Goal: Task Accomplishment & Management: Use online tool/utility

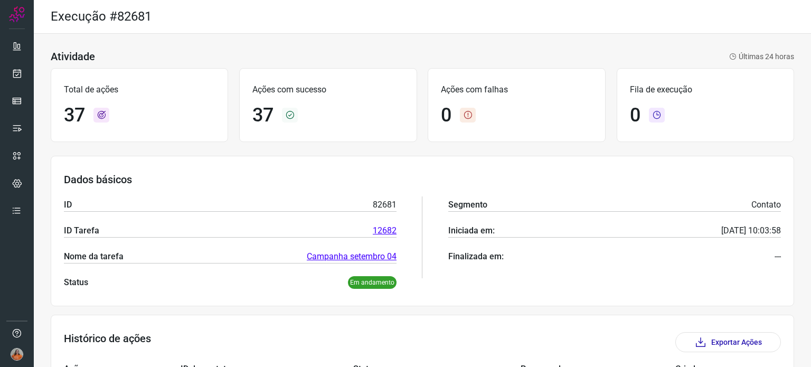
scroll to position [158, 0]
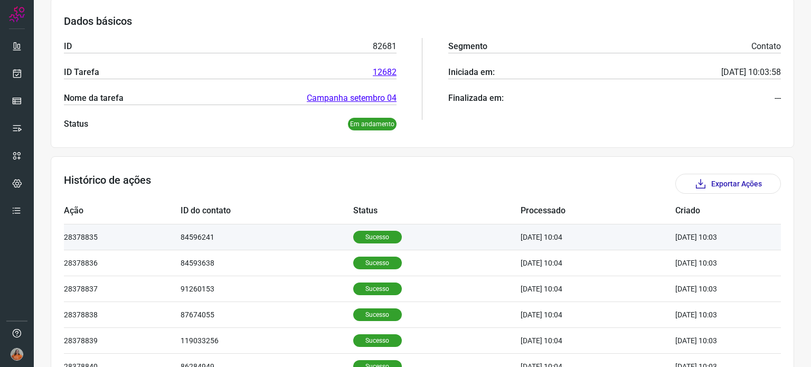
click at [296, 234] on td "84596241" at bounding box center [267, 237] width 173 height 26
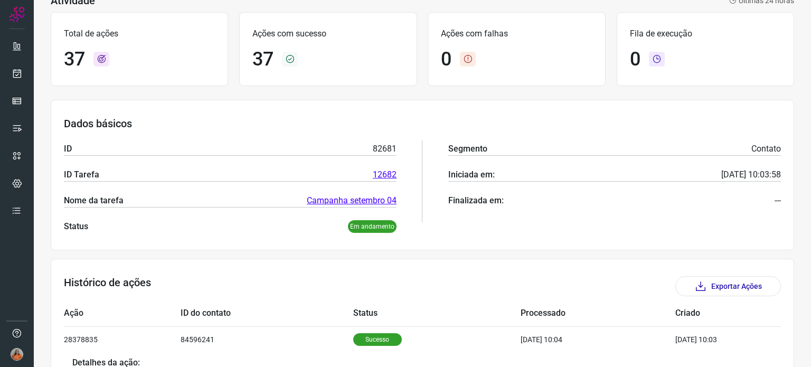
scroll to position [0, 0]
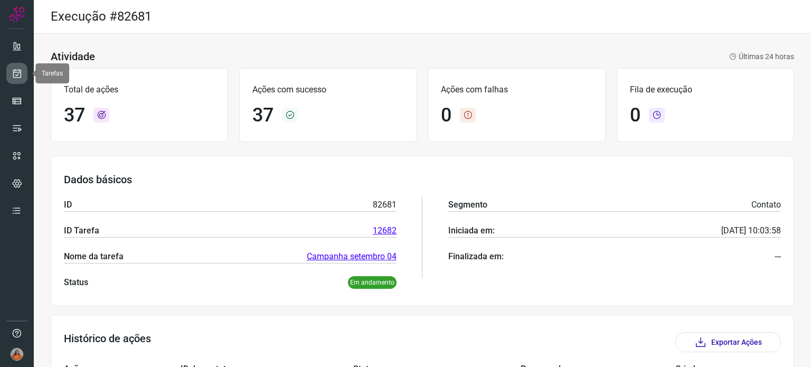
click at [21, 71] on icon at bounding box center [17, 73] width 11 height 11
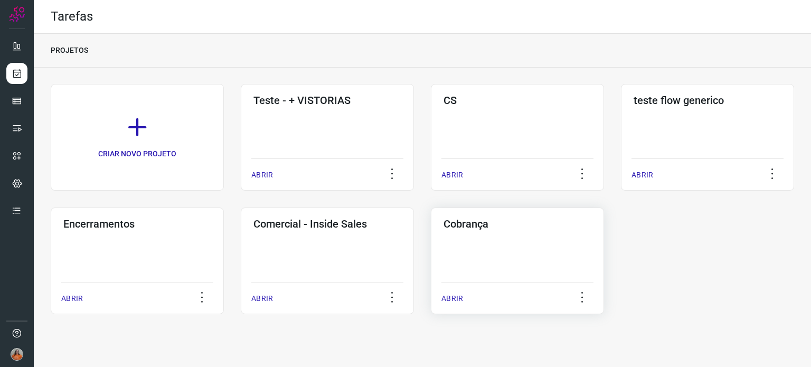
click at [480, 247] on div "Cobrança ABRIR" at bounding box center [517, 261] width 173 height 107
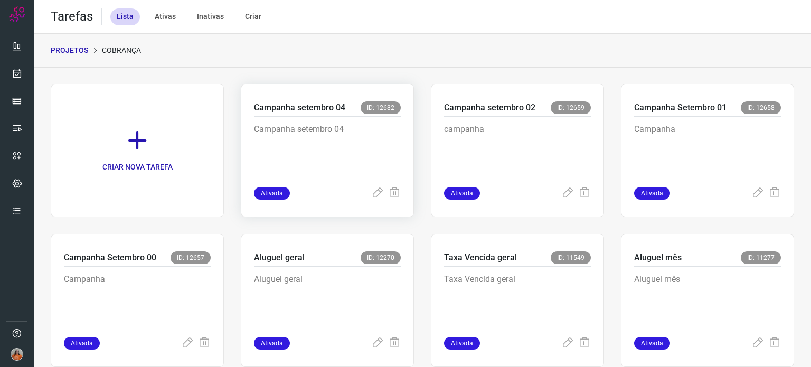
click at [355, 137] on p "Campanha setembro 04" at bounding box center [327, 149] width 147 height 53
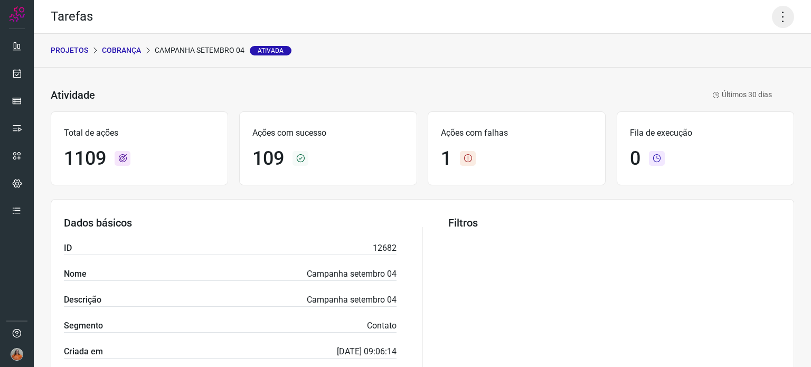
click at [772, 25] on icon at bounding box center [783, 17] width 22 height 22
click at [737, 71] on li "Executar" at bounding box center [738, 69] width 96 height 17
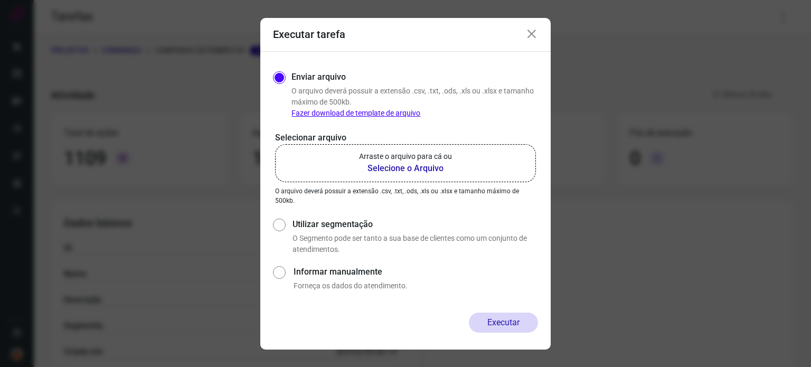
click at [435, 171] on b "Selecione o Arquivo" at bounding box center [405, 168] width 93 height 13
click at [0, 0] on input "Arraste o arquivo para cá ou Selecione o Arquivo" at bounding box center [0, 0] width 0 height 0
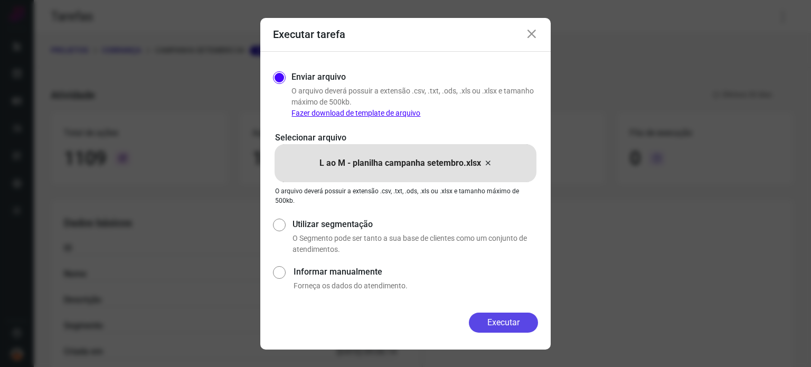
click at [512, 319] on button "Executar" at bounding box center [503, 323] width 69 height 20
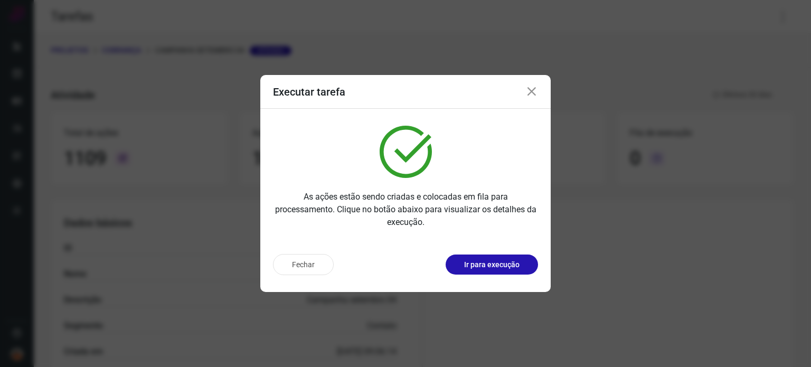
click at [532, 90] on icon at bounding box center [531, 92] width 13 height 13
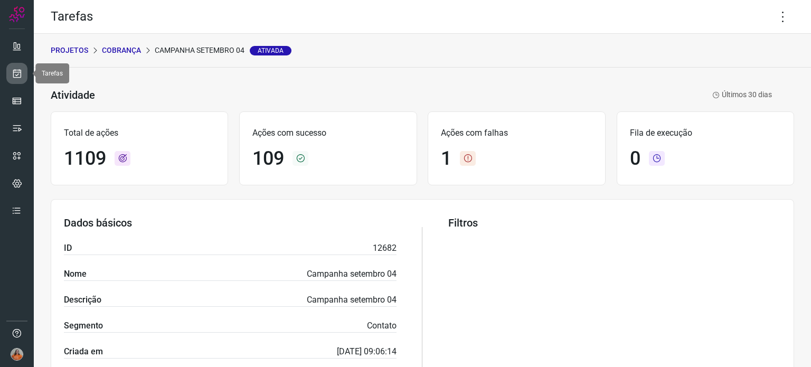
click at [13, 77] on icon at bounding box center [17, 73] width 11 height 11
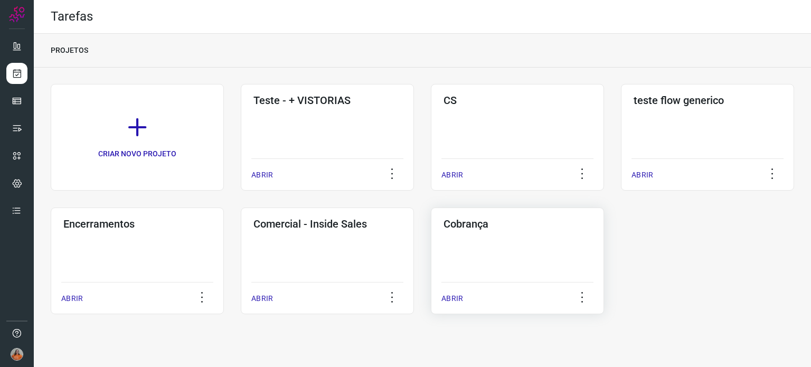
click at [536, 276] on div "Cobrança ABRIR" at bounding box center [517, 261] width 173 height 107
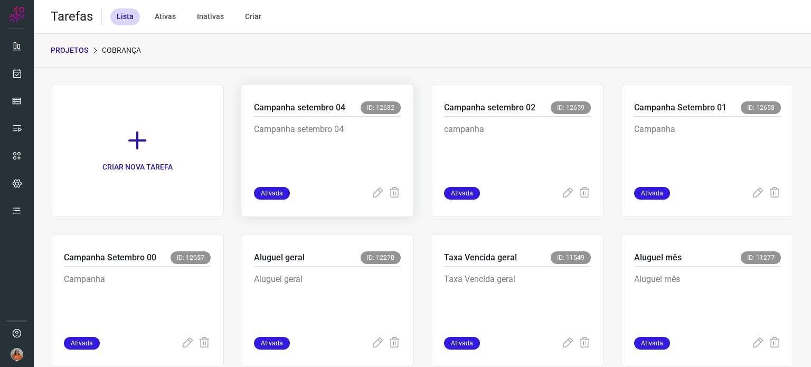
click at [357, 132] on p "Campanha setembro 04" at bounding box center [327, 149] width 147 height 53
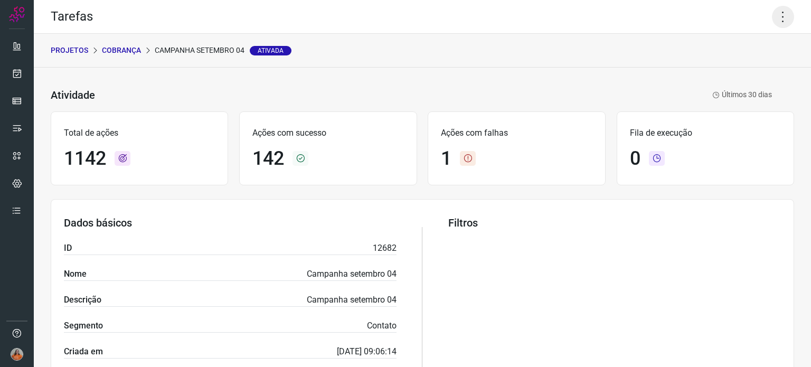
click at [778, 20] on icon at bounding box center [783, 17] width 22 height 22
click at [739, 70] on li "Executar" at bounding box center [738, 69] width 96 height 17
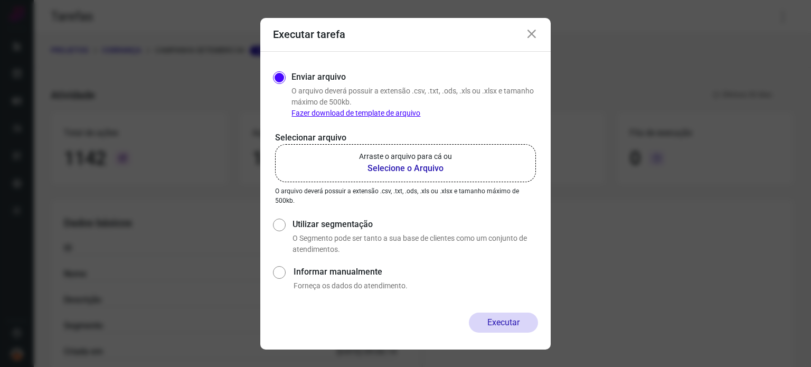
click at [387, 168] on b "Selecione o Arquivo" at bounding box center [405, 168] width 93 height 13
click at [0, 0] on input "Arraste o arquivo para cá ou Selecione o Arquivo" at bounding box center [0, 0] width 0 height 0
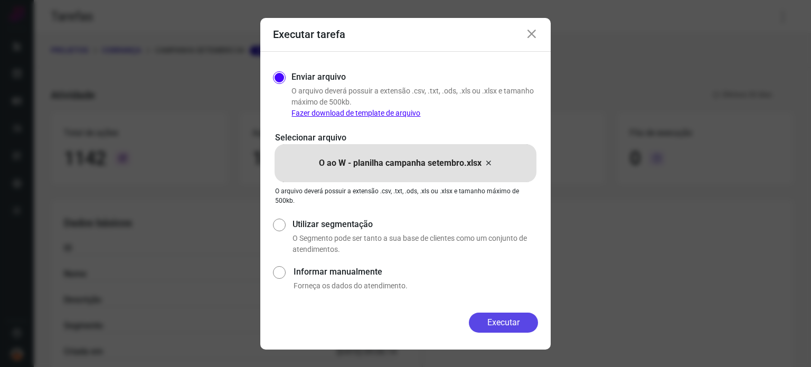
click at [513, 324] on button "Executar" at bounding box center [503, 323] width 69 height 20
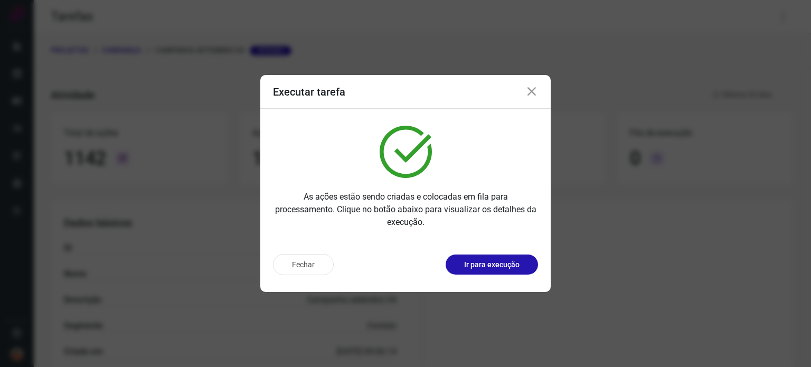
click at [530, 91] on icon at bounding box center [531, 92] width 13 height 13
